Goal: Information Seeking & Learning: Check status

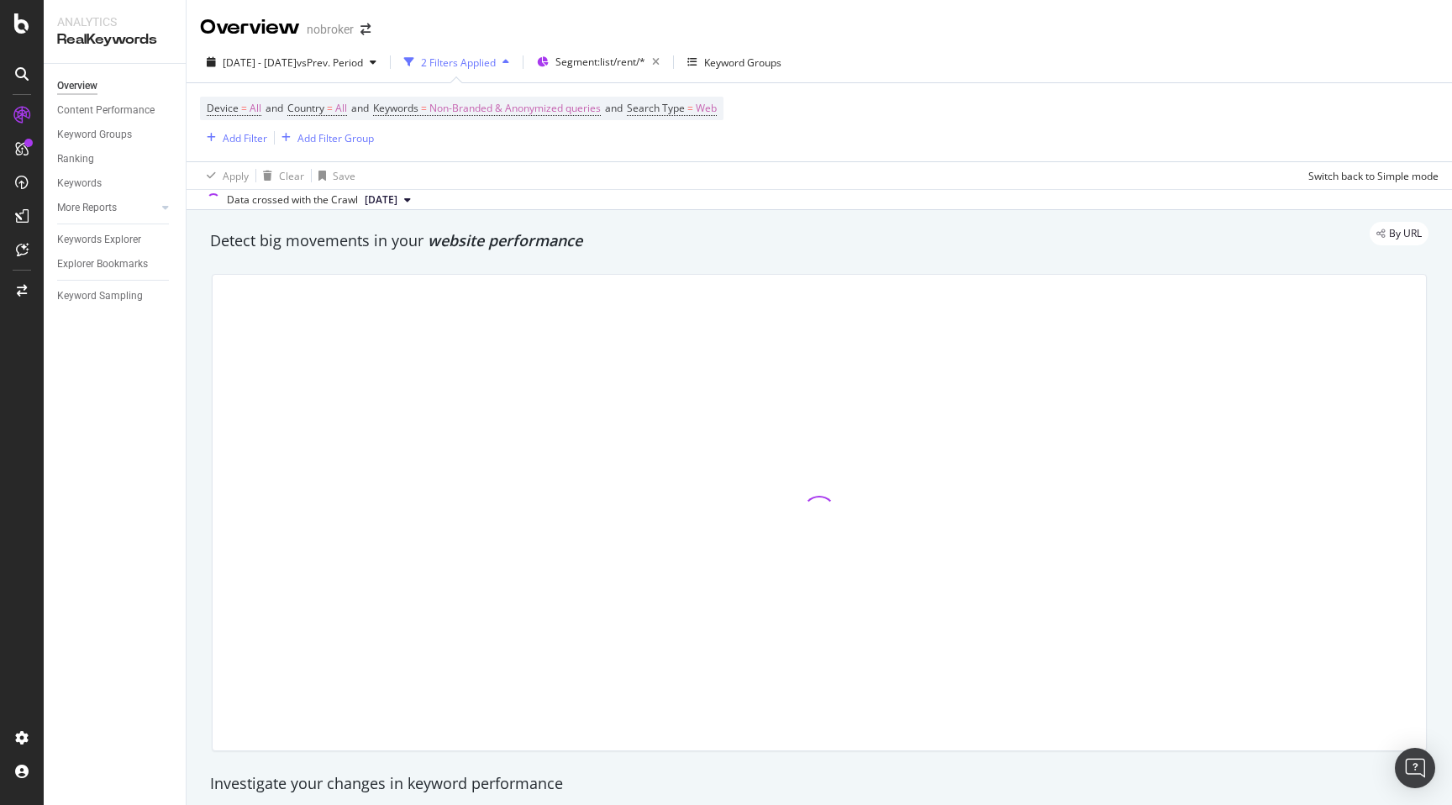
click at [203, 298] on div at bounding box center [819, 512] width 1235 height 504
